Goal: Navigation & Orientation: Understand site structure

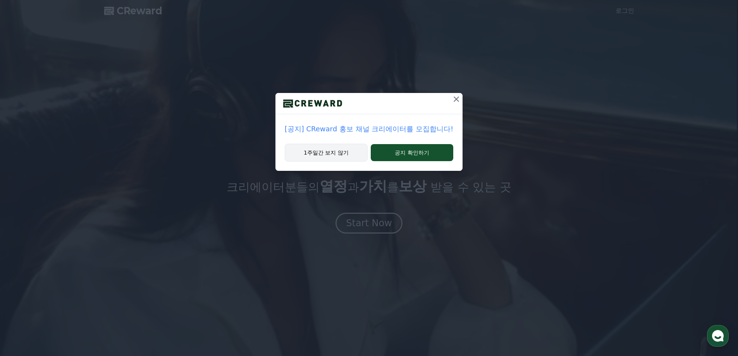
click at [340, 150] on button "1주일간 보지 않기" at bounding box center [326, 153] width 83 height 18
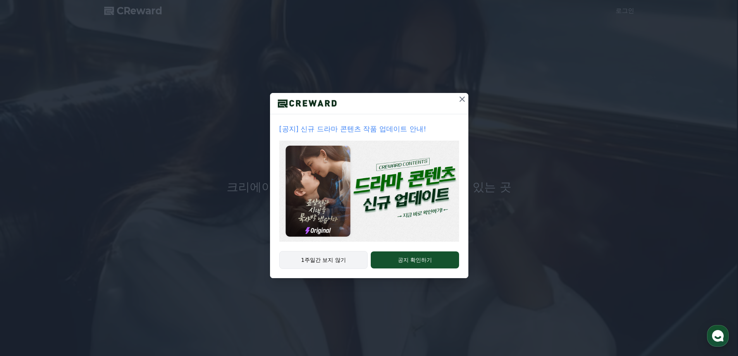
click at [352, 263] on button "1주일간 보지 않기" at bounding box center [323, 260] width 89 height 18
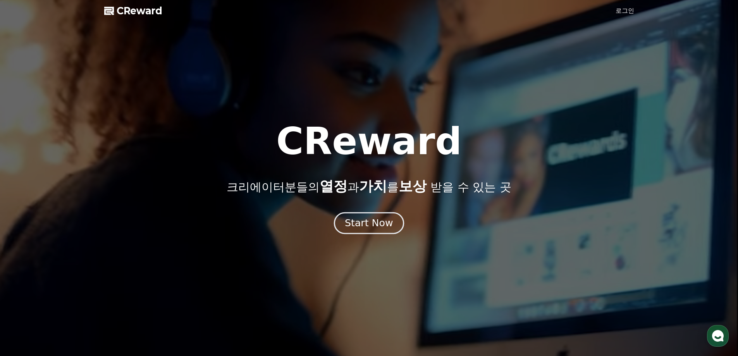
click at [384, 222] on div "Start Now" at bounding box center [369, 222] width 48 height 13
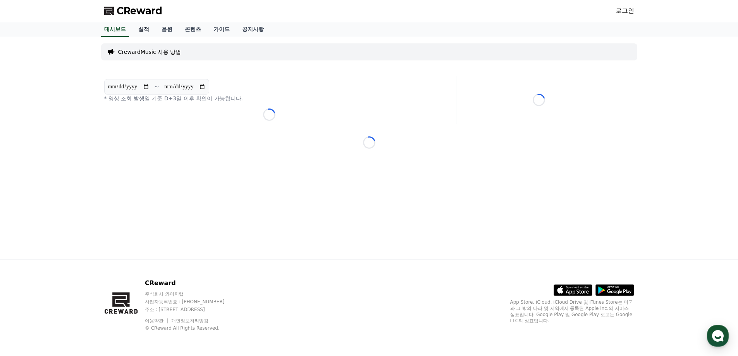
click at [141, 36] on link "실적" at bounding box center [143, 29] width 23 height 15
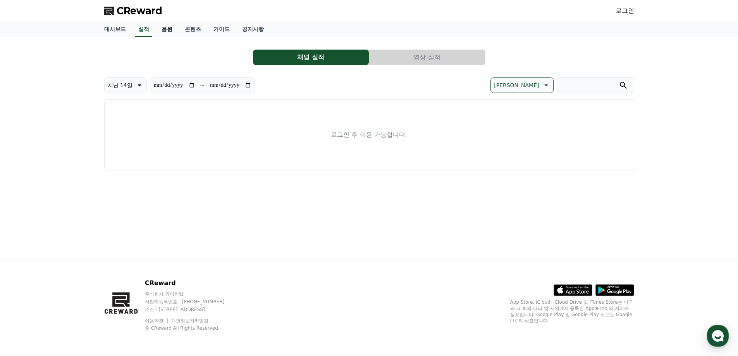
click at [171, 31] on link "음원" at bounding box center [166, 29] width 23 height 15
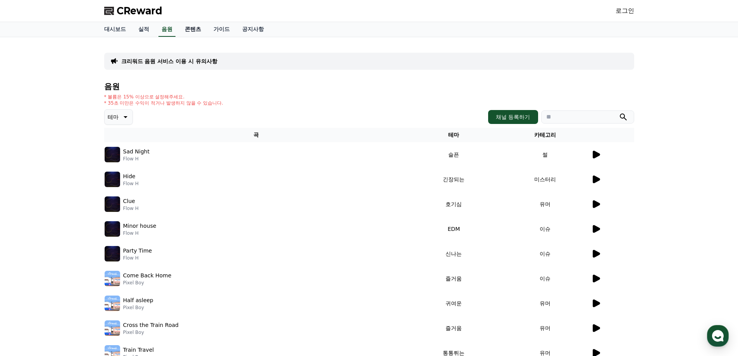
click at [187, 31] on link "콘텐츠" at bounding box center [193, 29] width 29 height 15
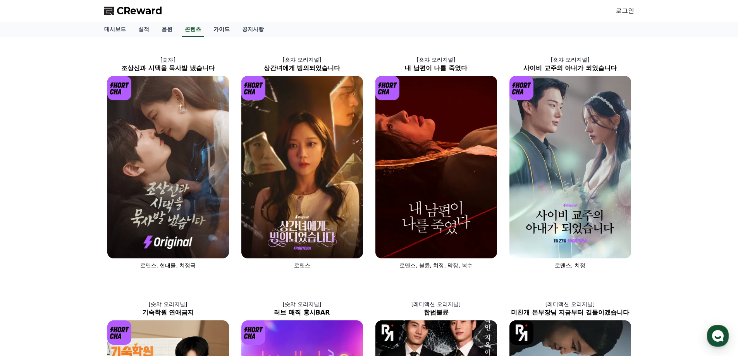
click at [230, 34] on link "가이드" at bounding box center [221, 29] width 29 height 15
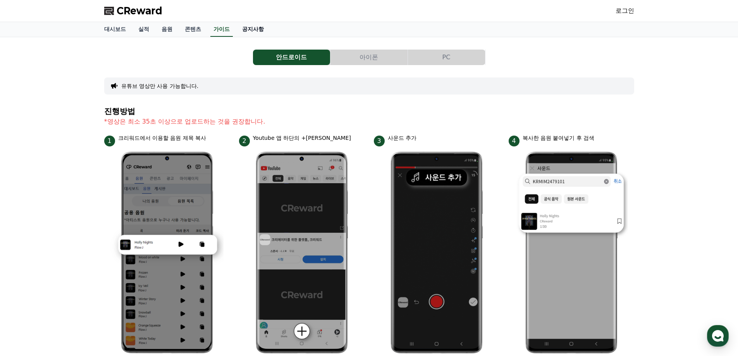
click at [242, 32] on link "공지사항" at bounding box center [253, 29] width 34 height 15
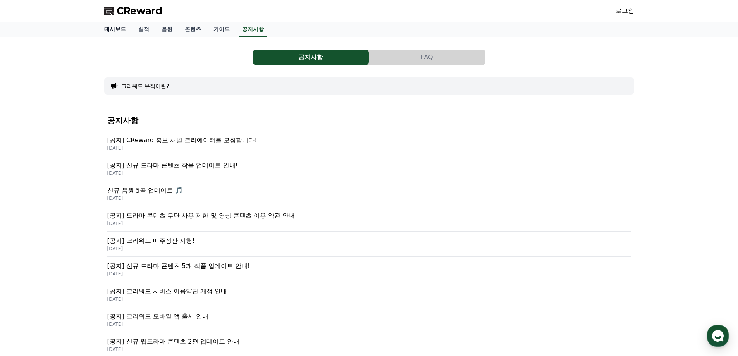
click at [119, 36] on link "대시보드" at bounding box center [115, 29] width 34 height 15
